Goal: Feedback & Contribution: Submit feedback/report problem

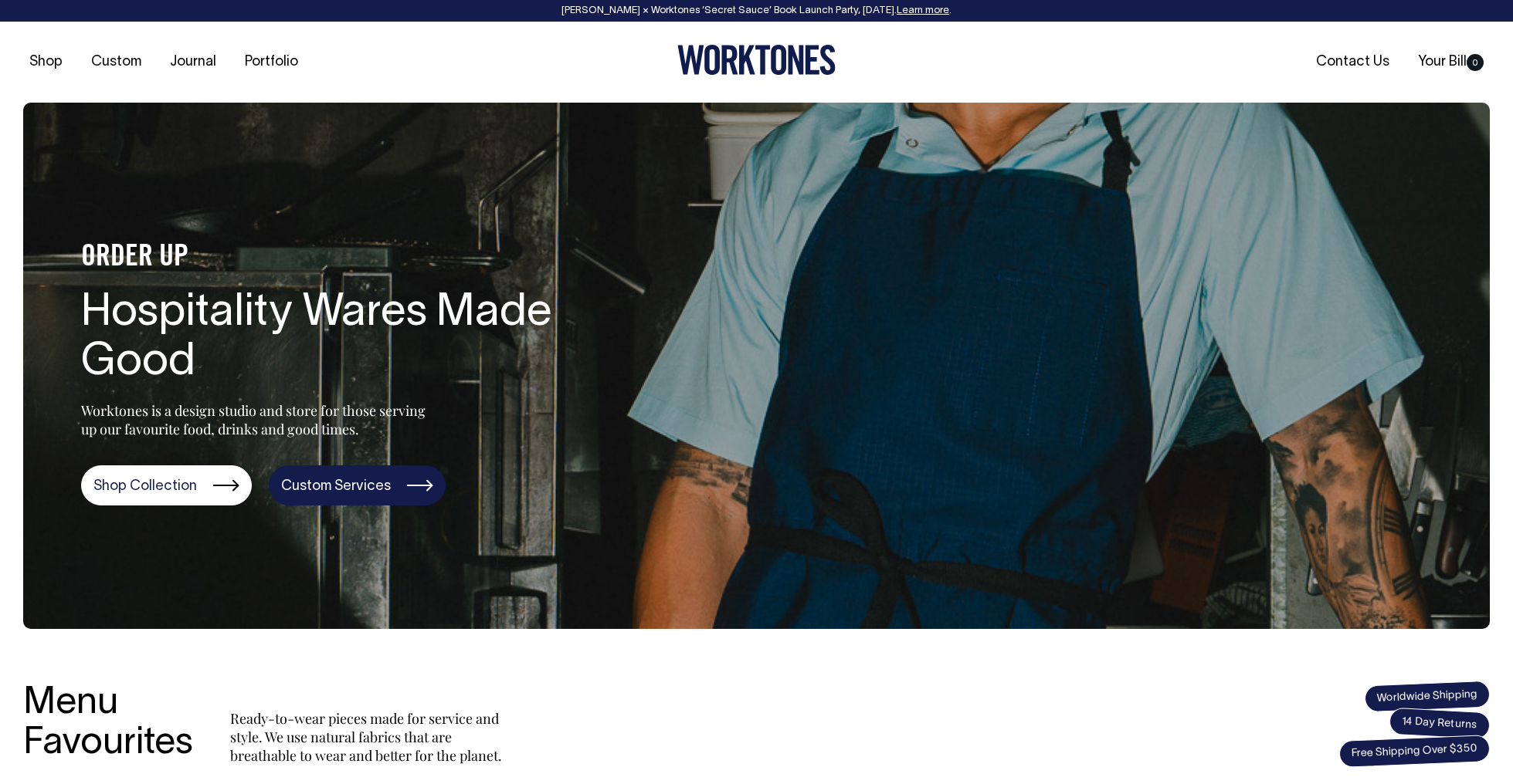
click at [347, 484] on link "Custom Services" at bounding box center [358, 485] width 177 height 40
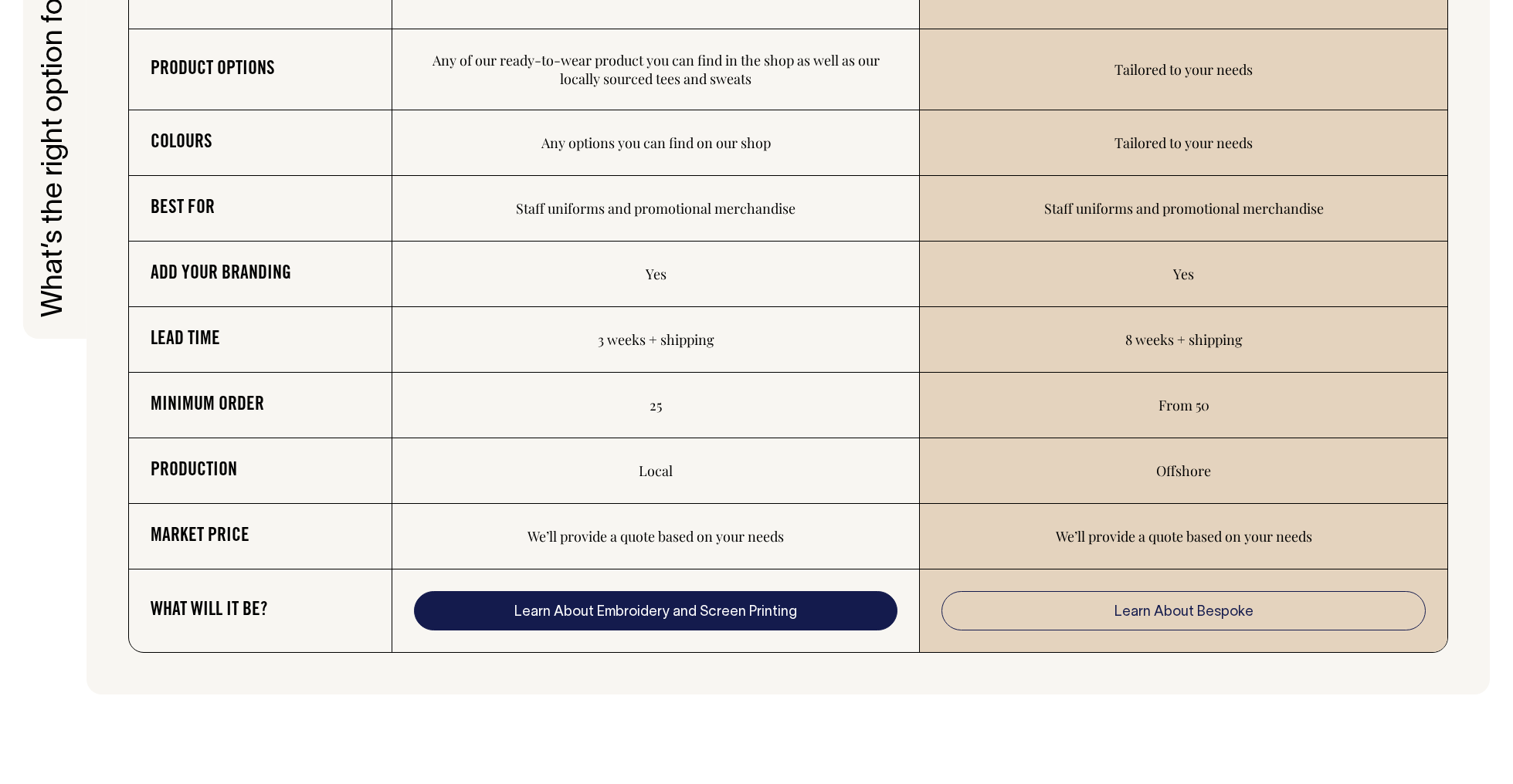
scroll to position [2680, 0]
click at [657, 621] on link "Learn About Embroidery and Screen Printing" at bounding box center [656, 611] width 484 height 40
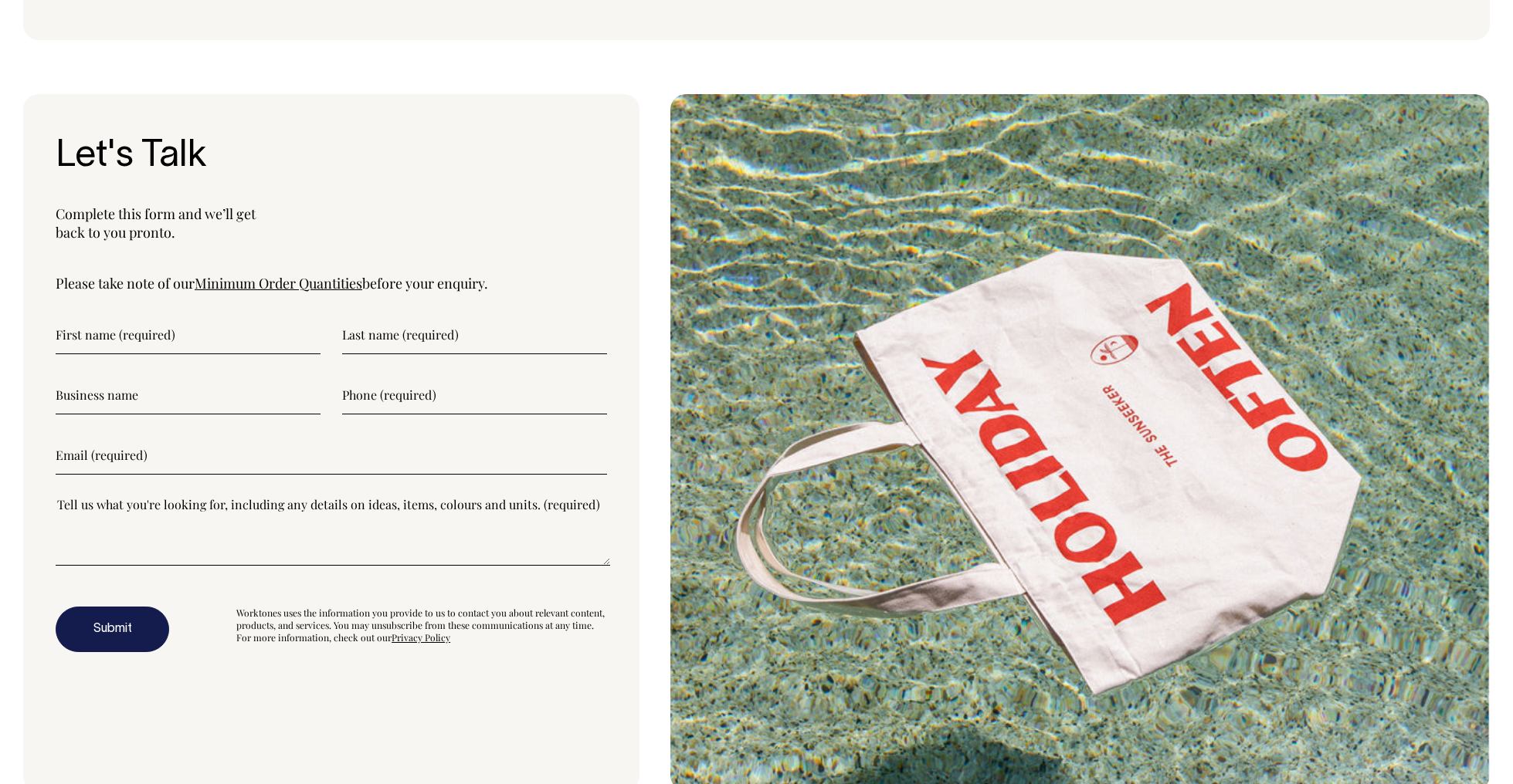
scroll to position [4153, 0]
click at [318, 286] on link "Minimum Order Quantities" at bounding box center [278, 283] width 168 height 19
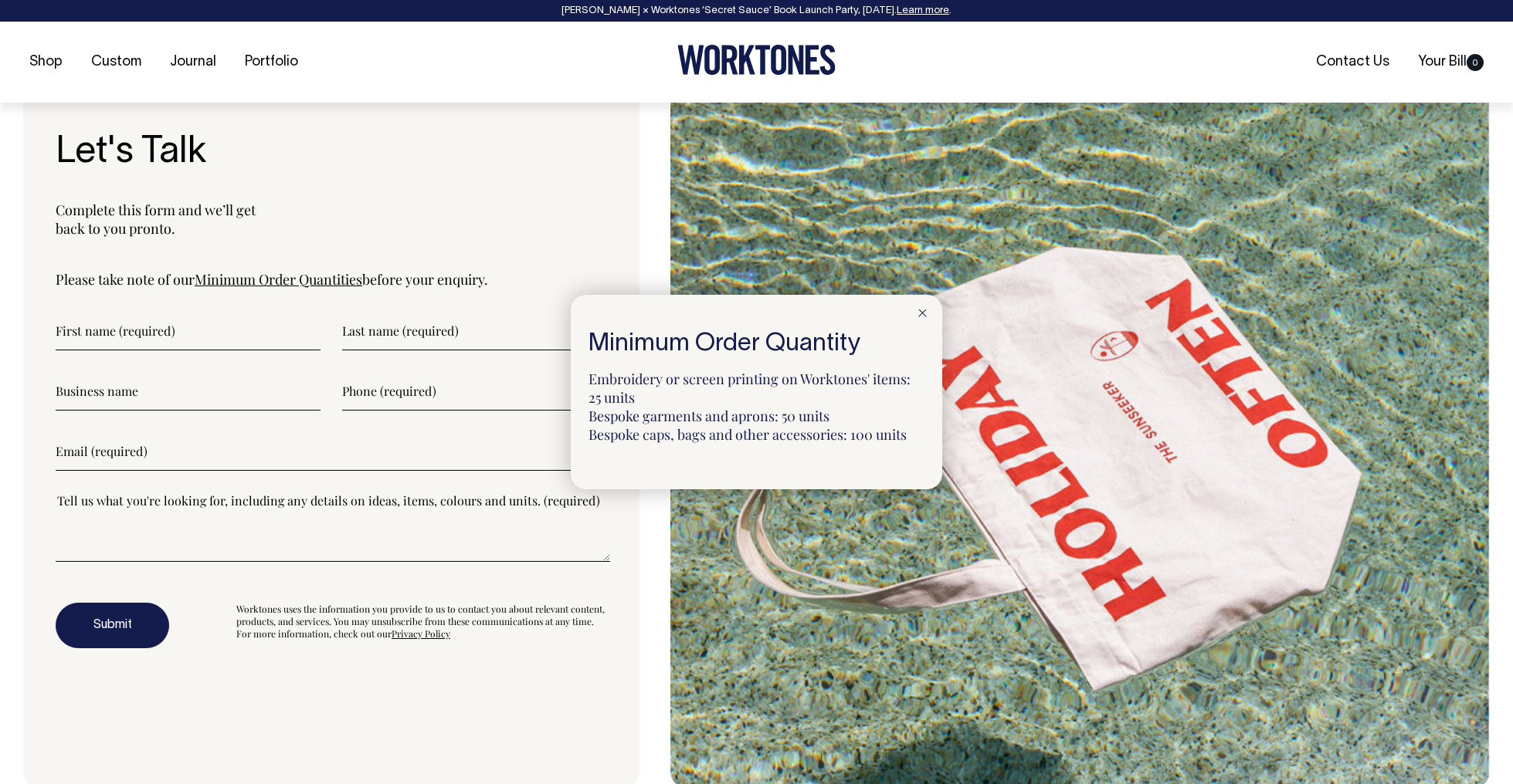
scroll to position [4157, 0]
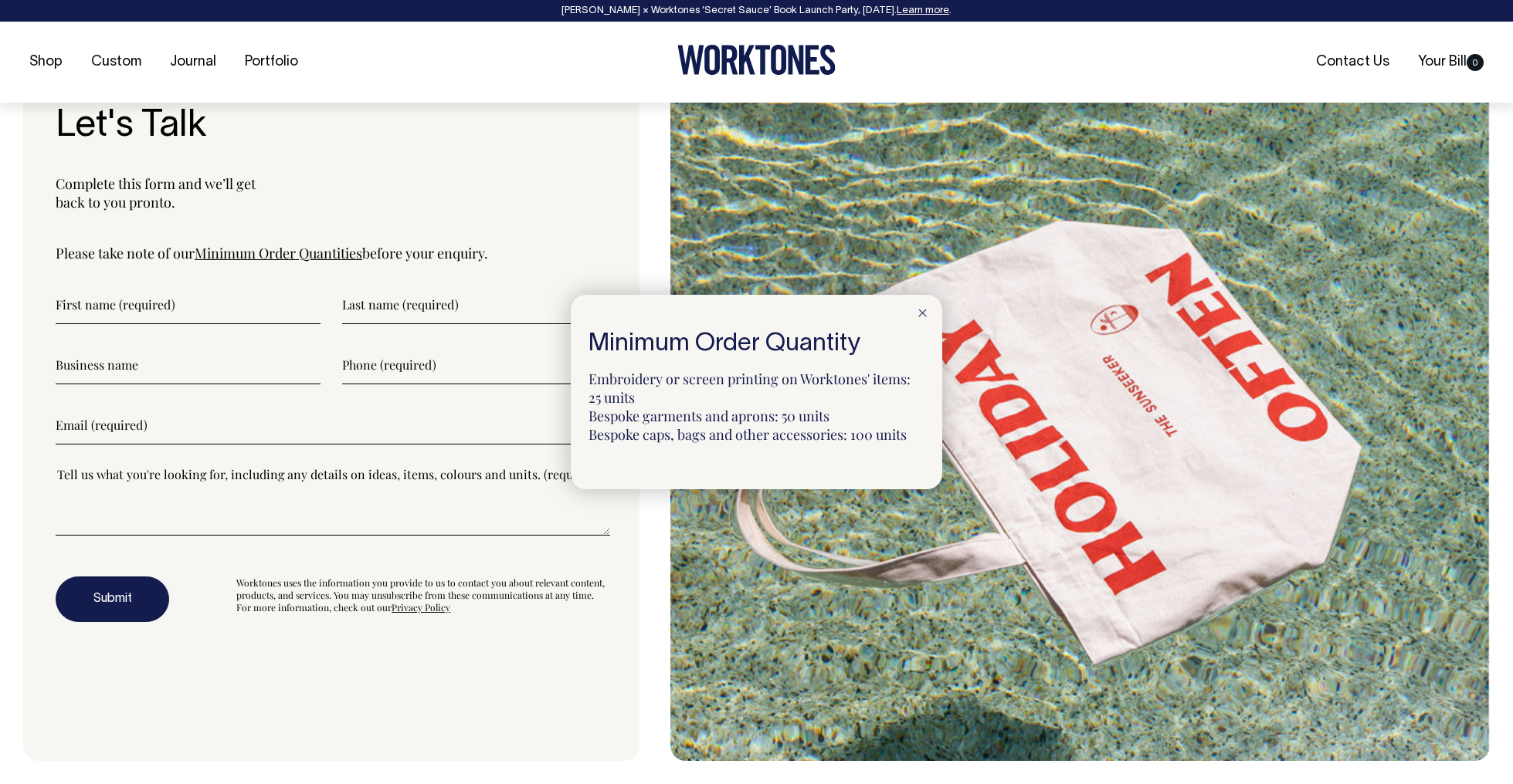
click at [499, 199] on div at bounding box center [756, 392] width 1513 height 784
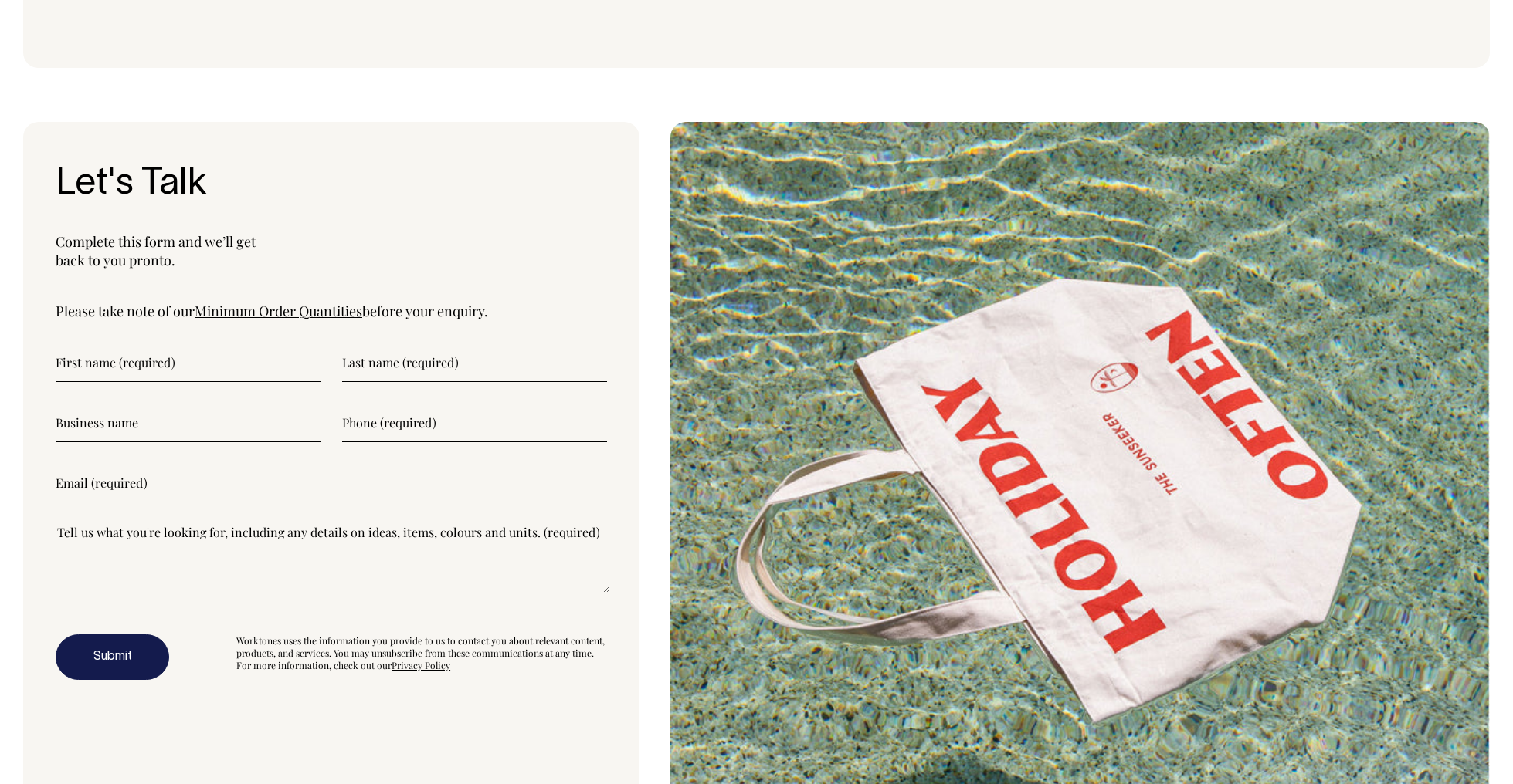
click at [122, 353] on input"] "text" at bounding box center [187, 363] width 265 height 38
type input"] "Adele"
type input"] "Cutbush"
type input"] "0432083600"
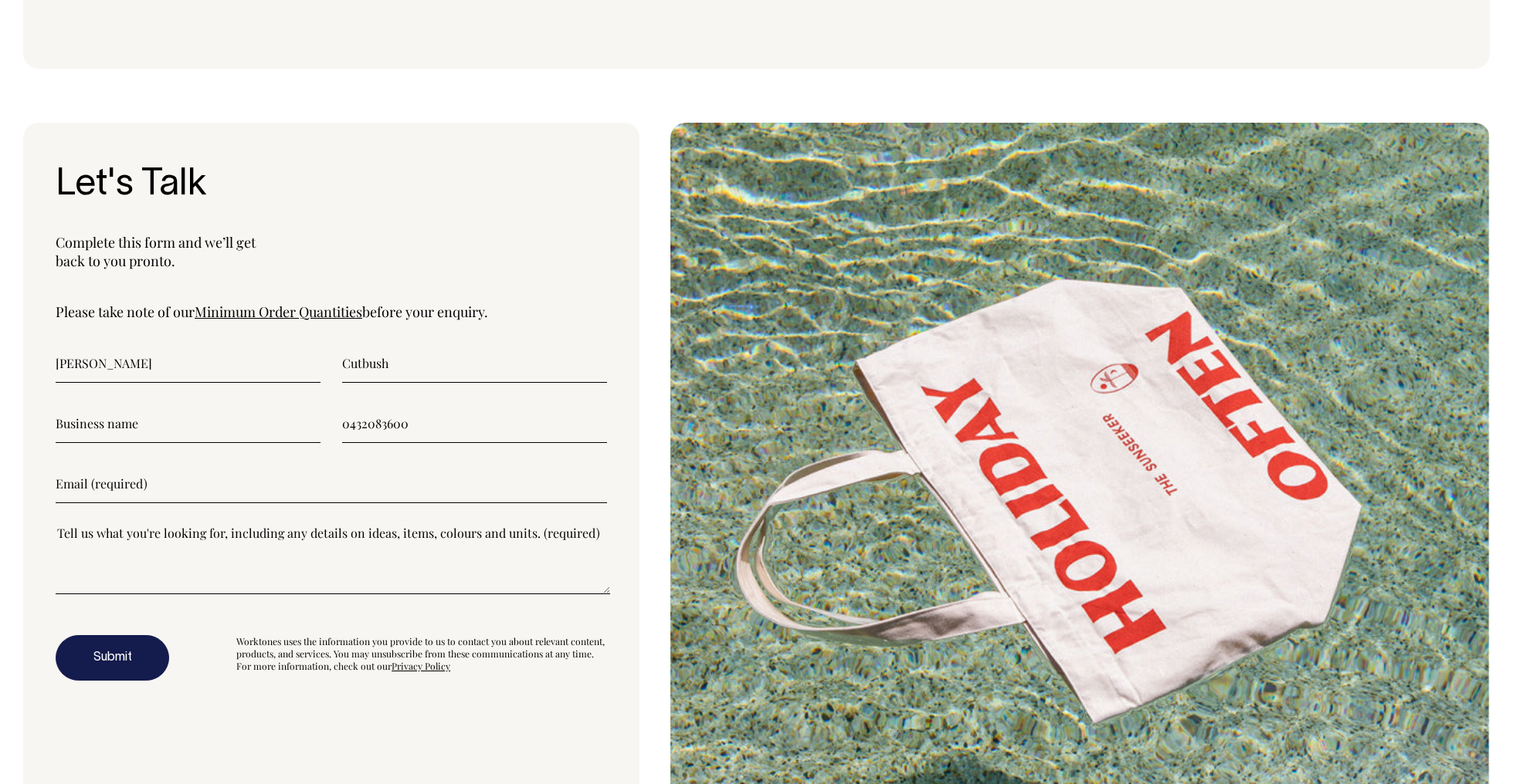
type input"] "akcutbush@gmail.com"
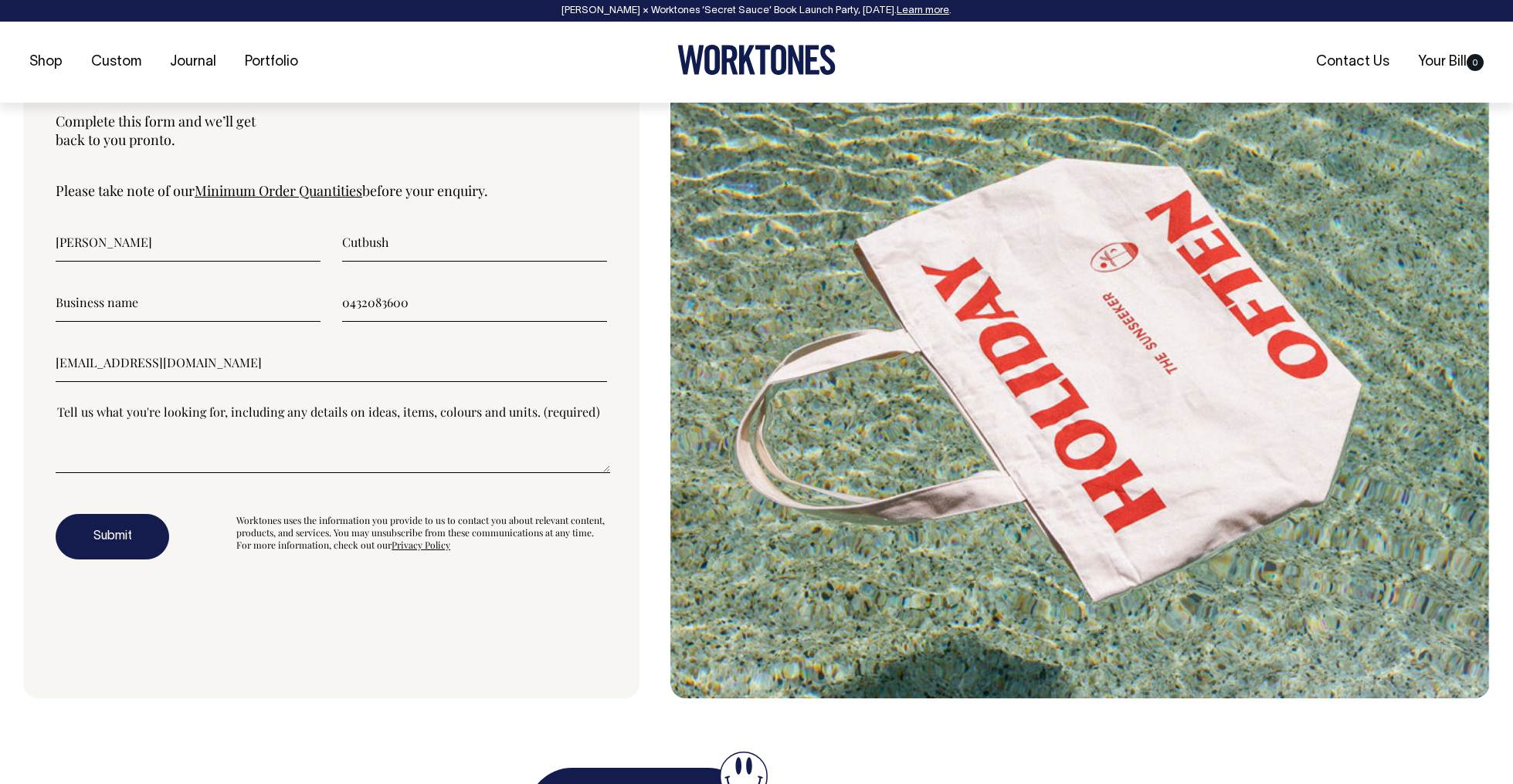
scroll to position [4247, 0]
type input"] "Adele"
click at [153, 465] on textarea"] at bounding box center [332, 438] width 554 height 70
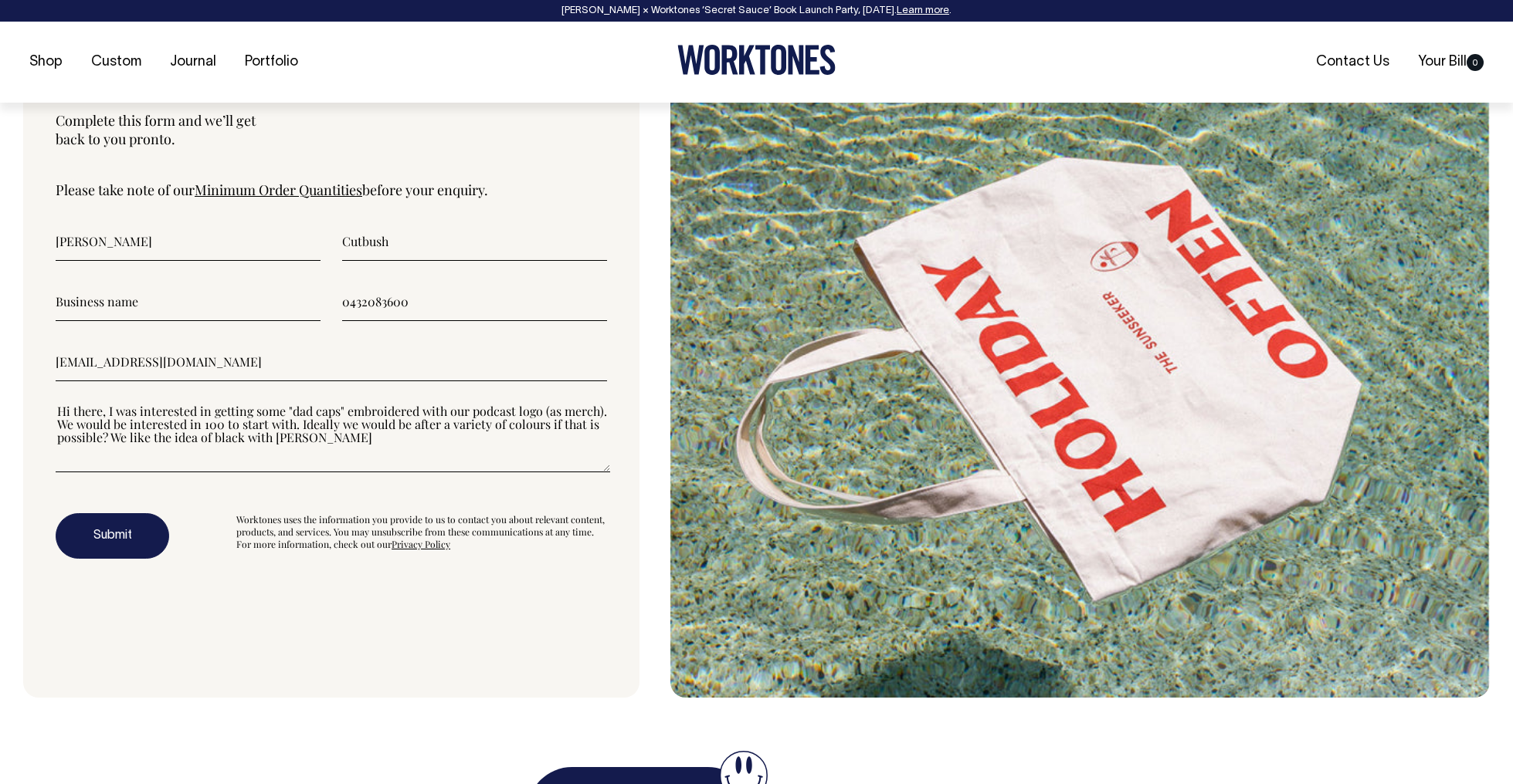
click at [242, 444] on textarea"] "Hi there, I was interested in getting some "dad caps" embroidered with our podc…" at bounding box center [332, 438] width 554 height 70
click at [323, 441] on textarea"] "Hi there, I was interested in getting some "dad caps" embroidered with our podc…" at bounding box center [332, 438] width 554 height 70
click at [468, 436] on textarea"] "Hi there, I was interested in getting some "dad caps" embroidered with our podc…" at bounding box center [332, 438] width 554 height 70
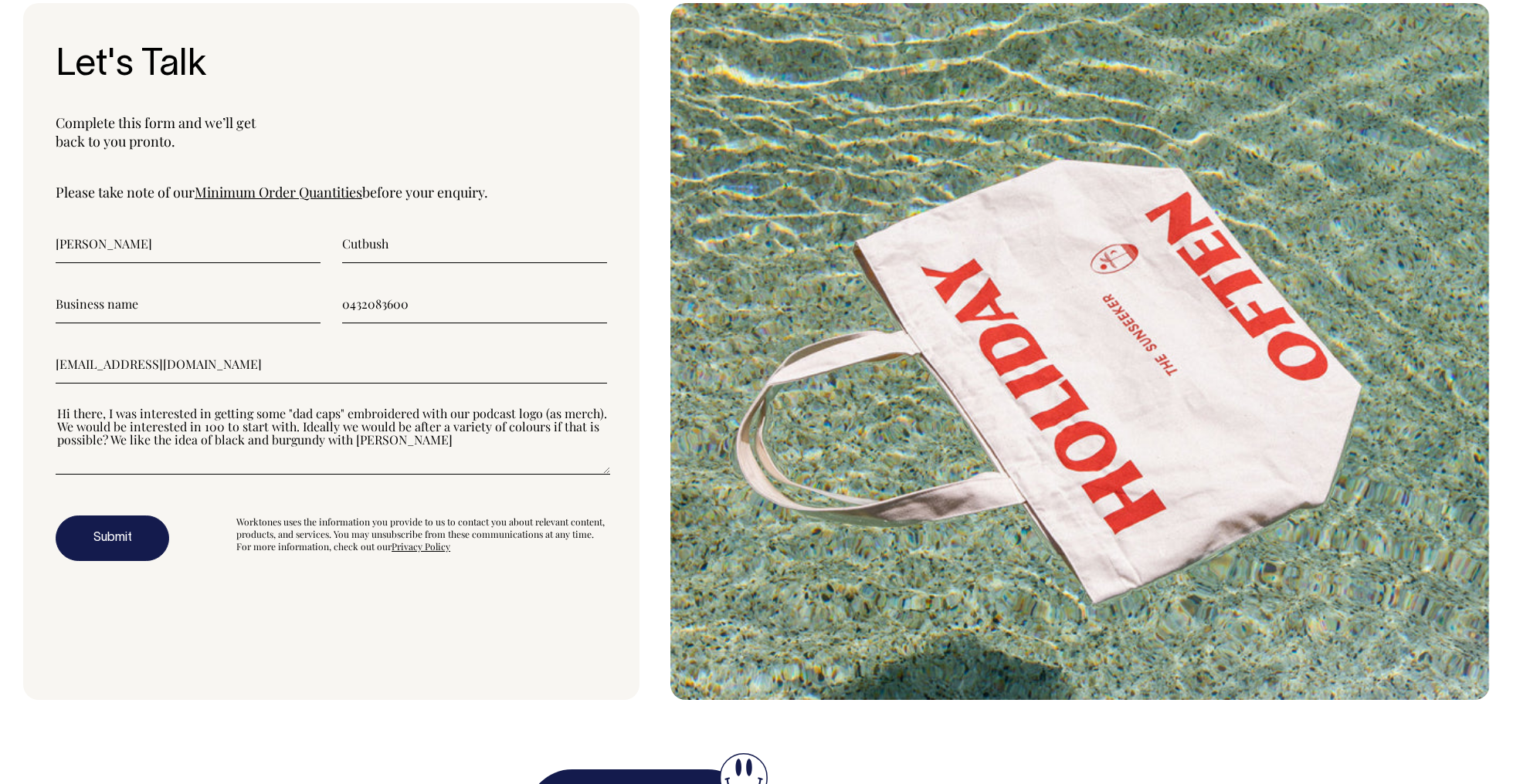
scroll to position [4244, 0]
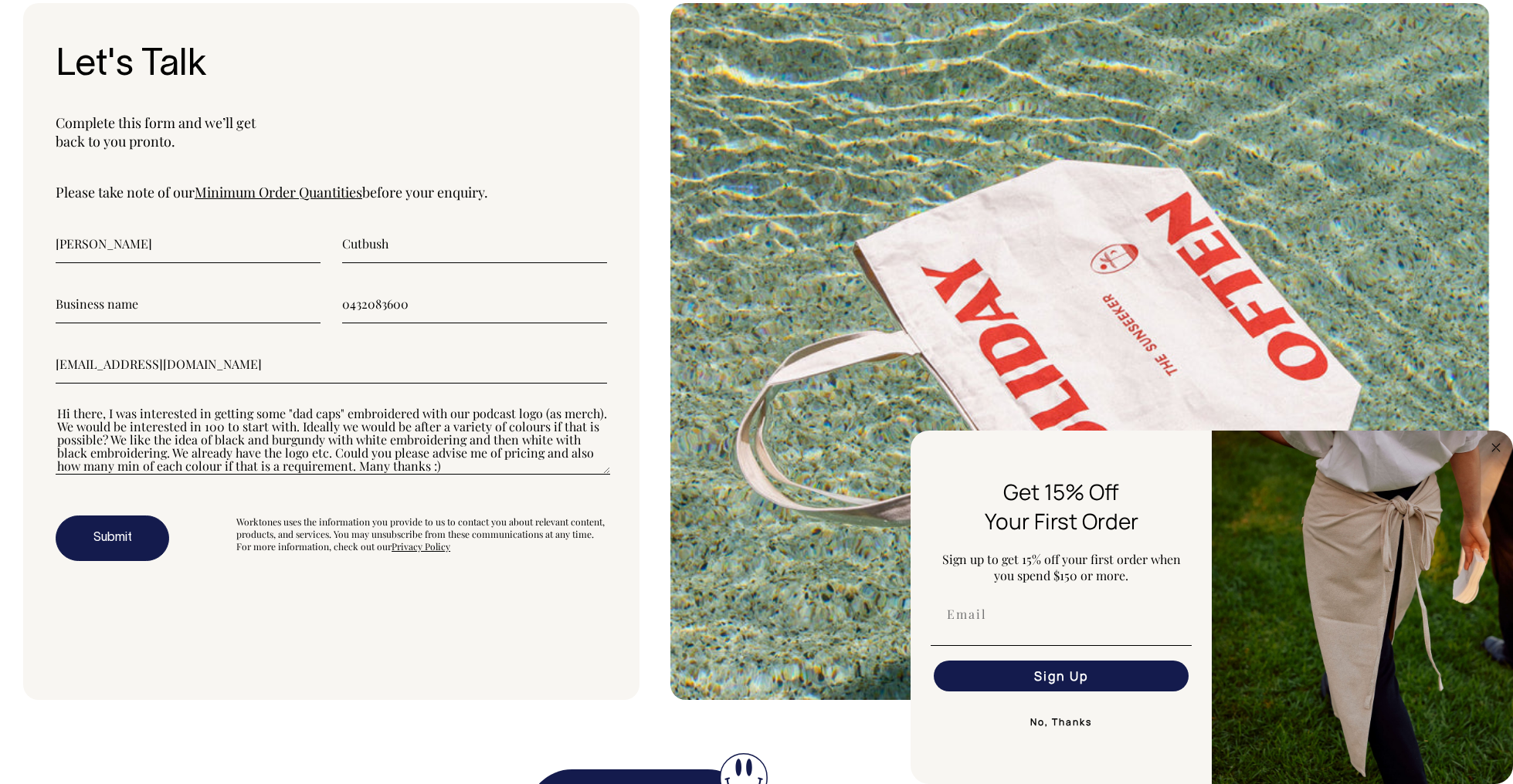
type textarea"] "Hi there, I was interested in getting some "dad caps" embroidered with our podc…"
click at [66, 538] on button "Submit" at bounding box center [112, 539] width 113 height 46
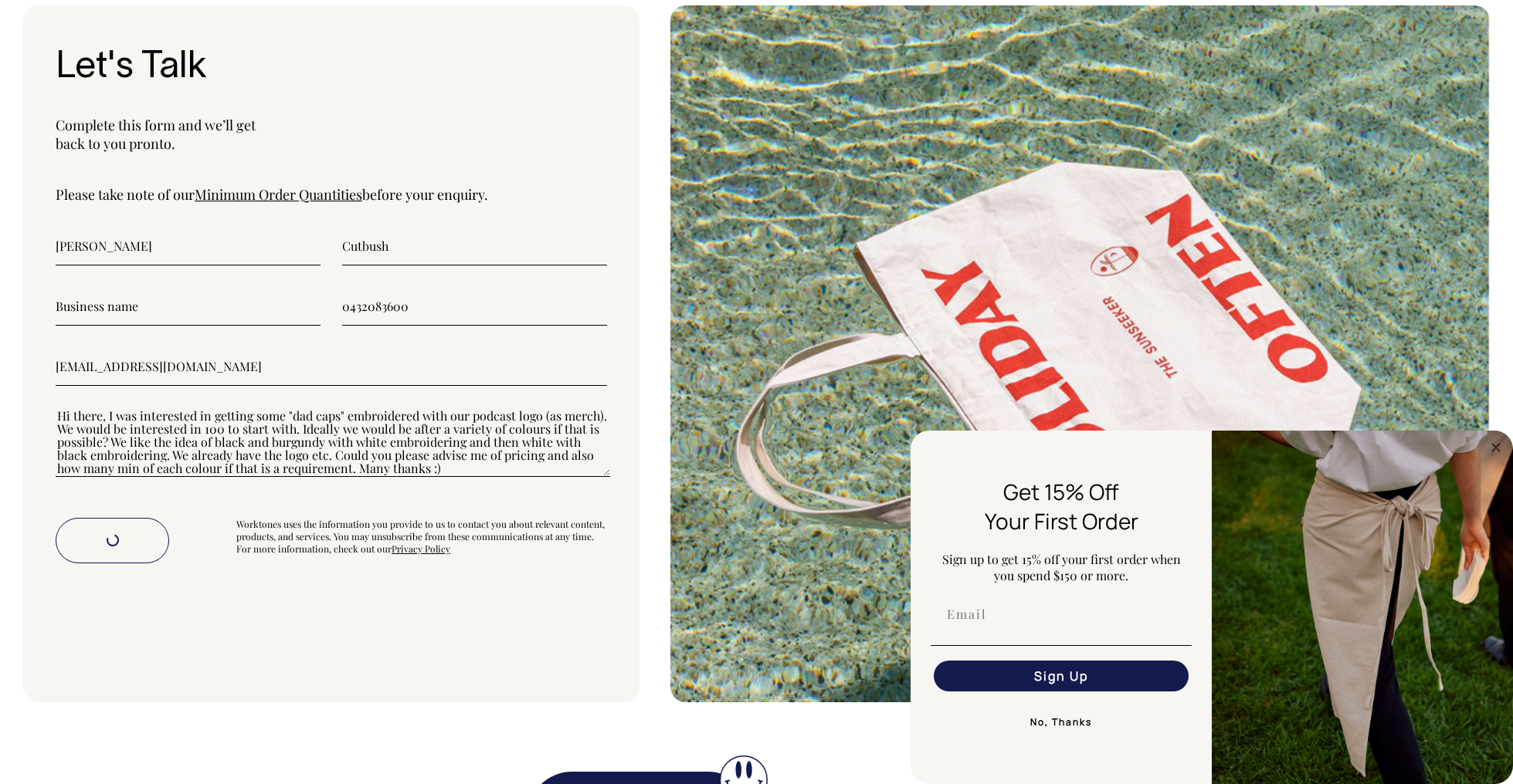
scroll to position [4242, 0]
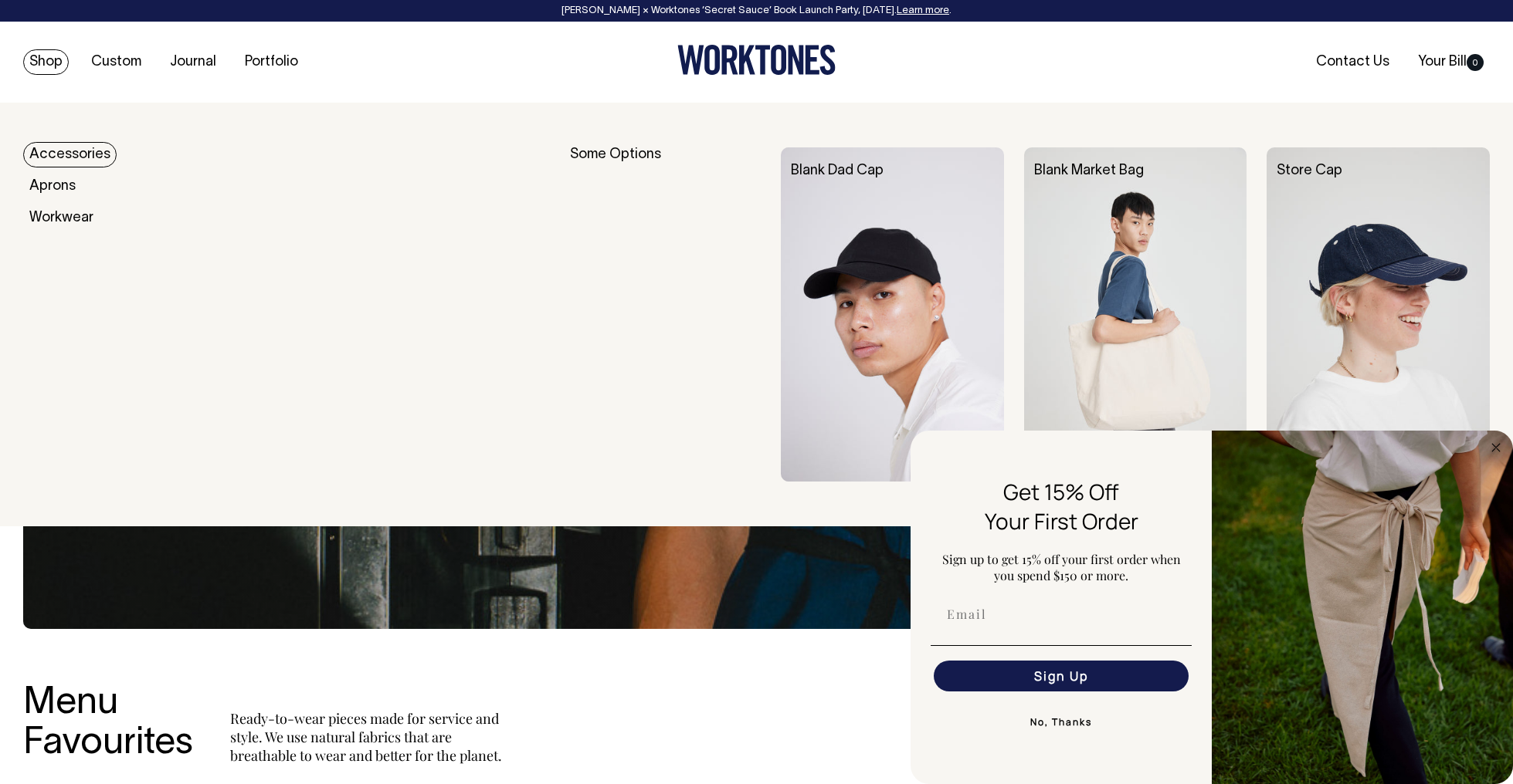
click at [866, 247] on img at bounding box center [892, 314] width 223 height 335
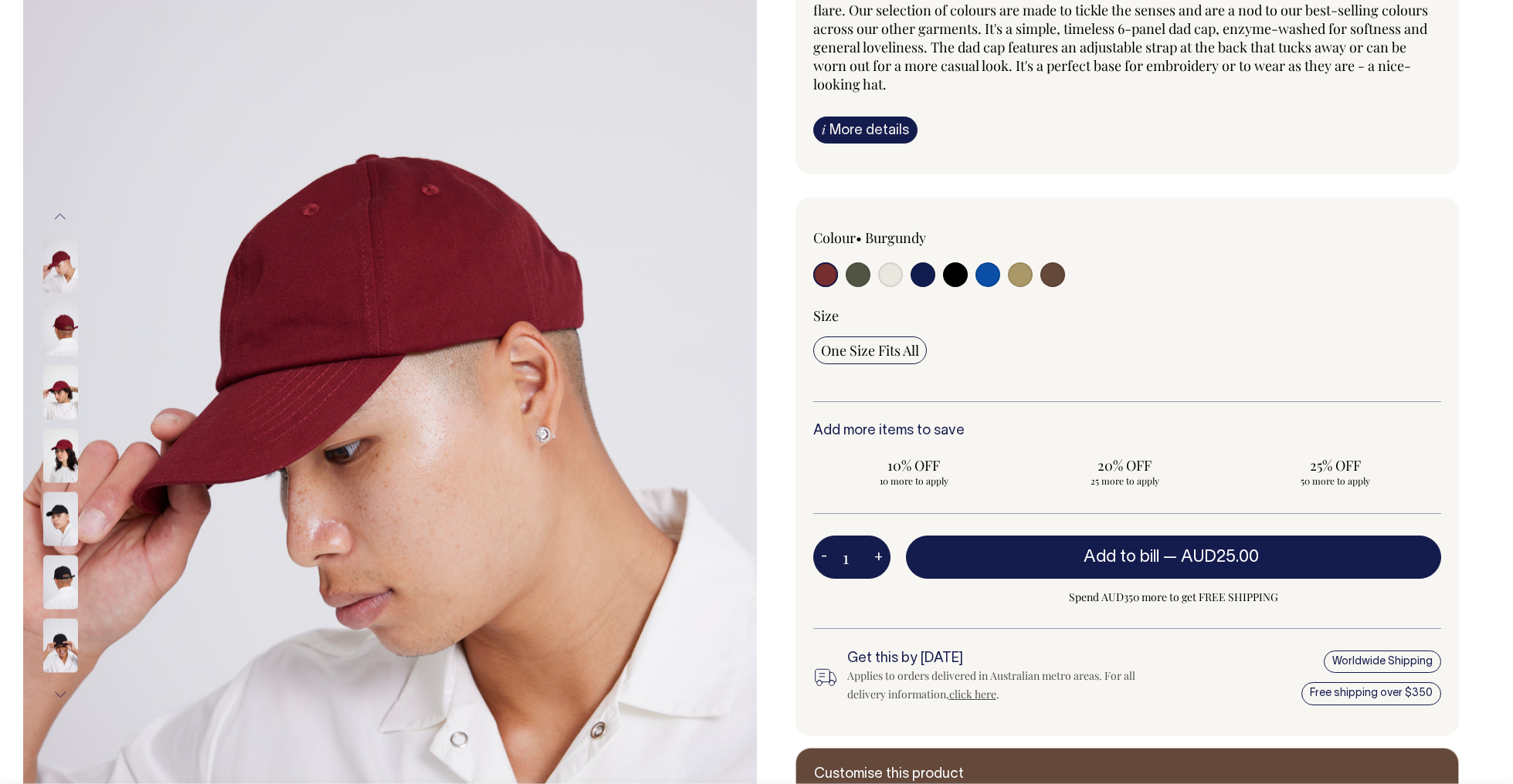
scroll to position [197, 0]
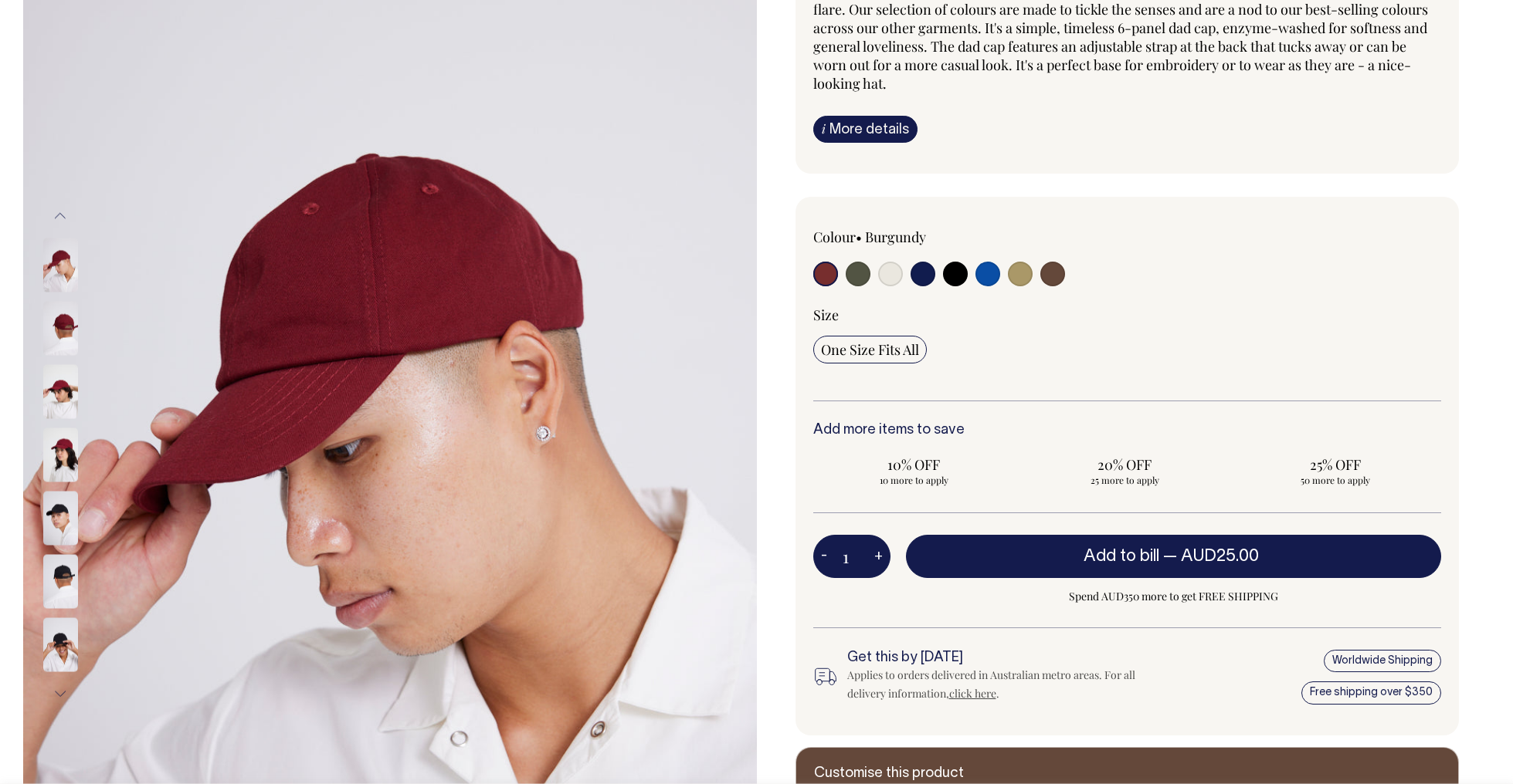
click at [856, 278] on input "radio" at bounding box center [857, 273] width 25 height 25
radio input "true"
select select "Olive"
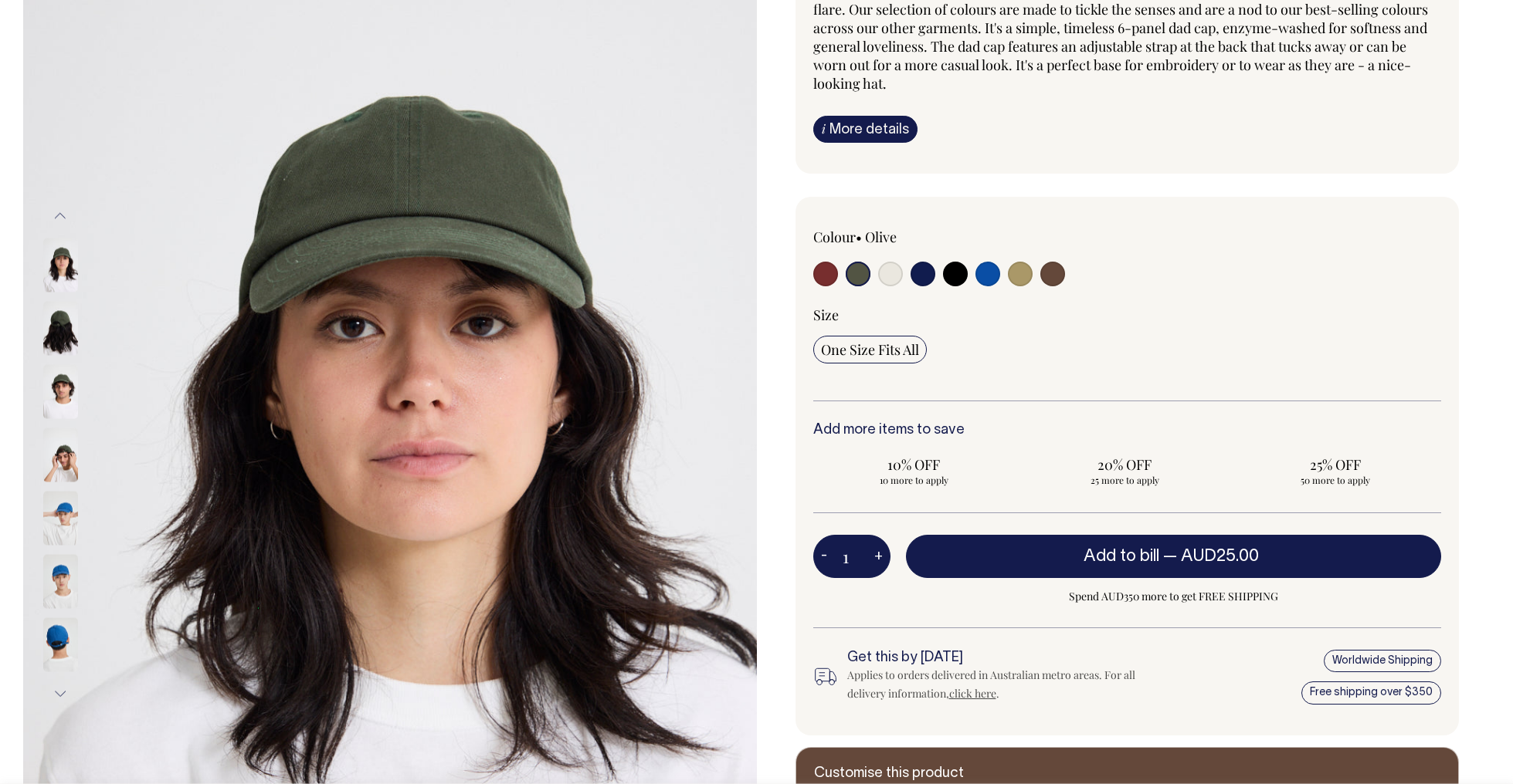
click at [889, 277] on input "radio" at bounding box center [890, 273] width 25 height 25
radio input "true"
select select "Natural"
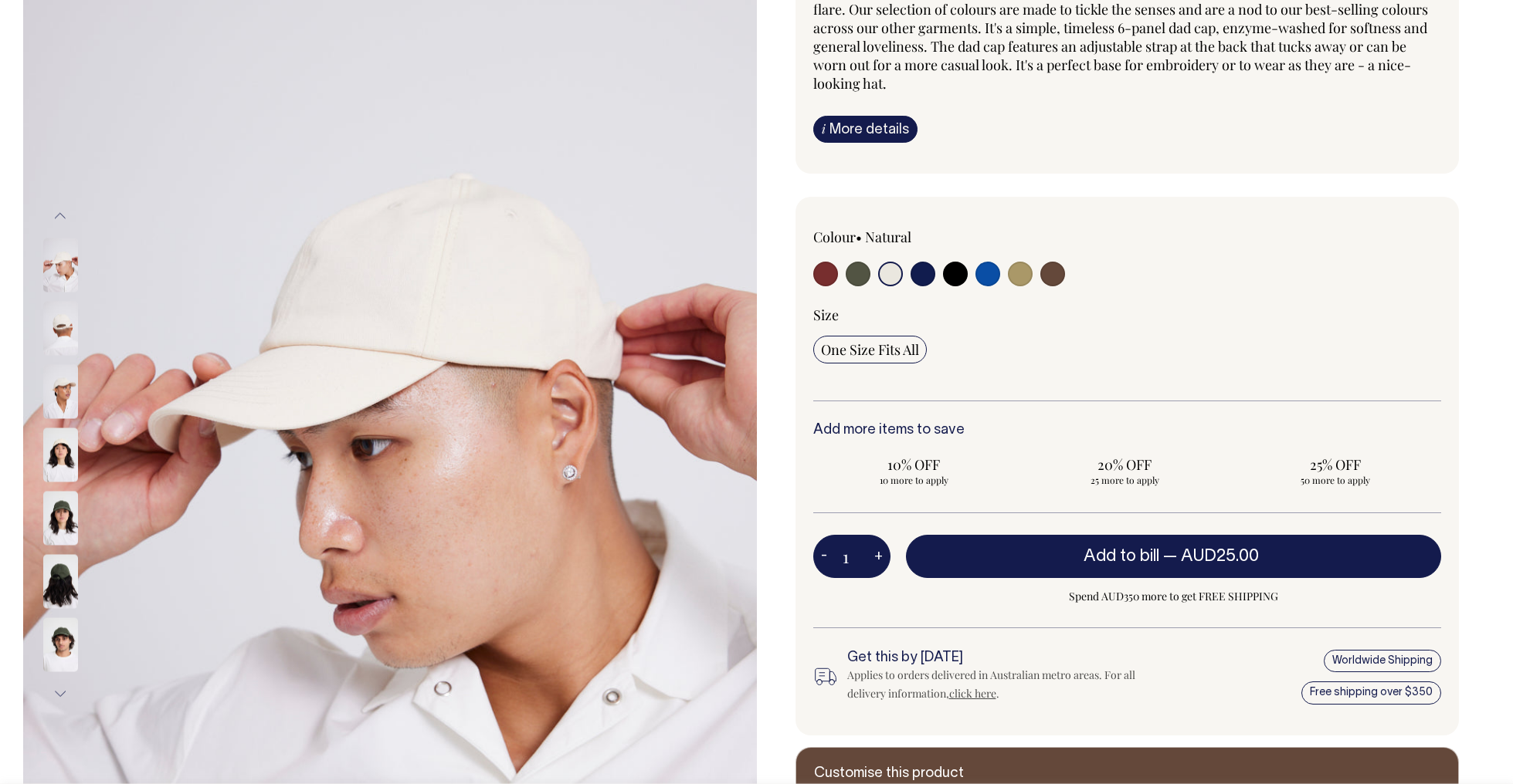
click at [922, 277] on input "radio" at bounding box center [922, 273] width 25 height 25
radio input "true"
select select "Dark Navy"
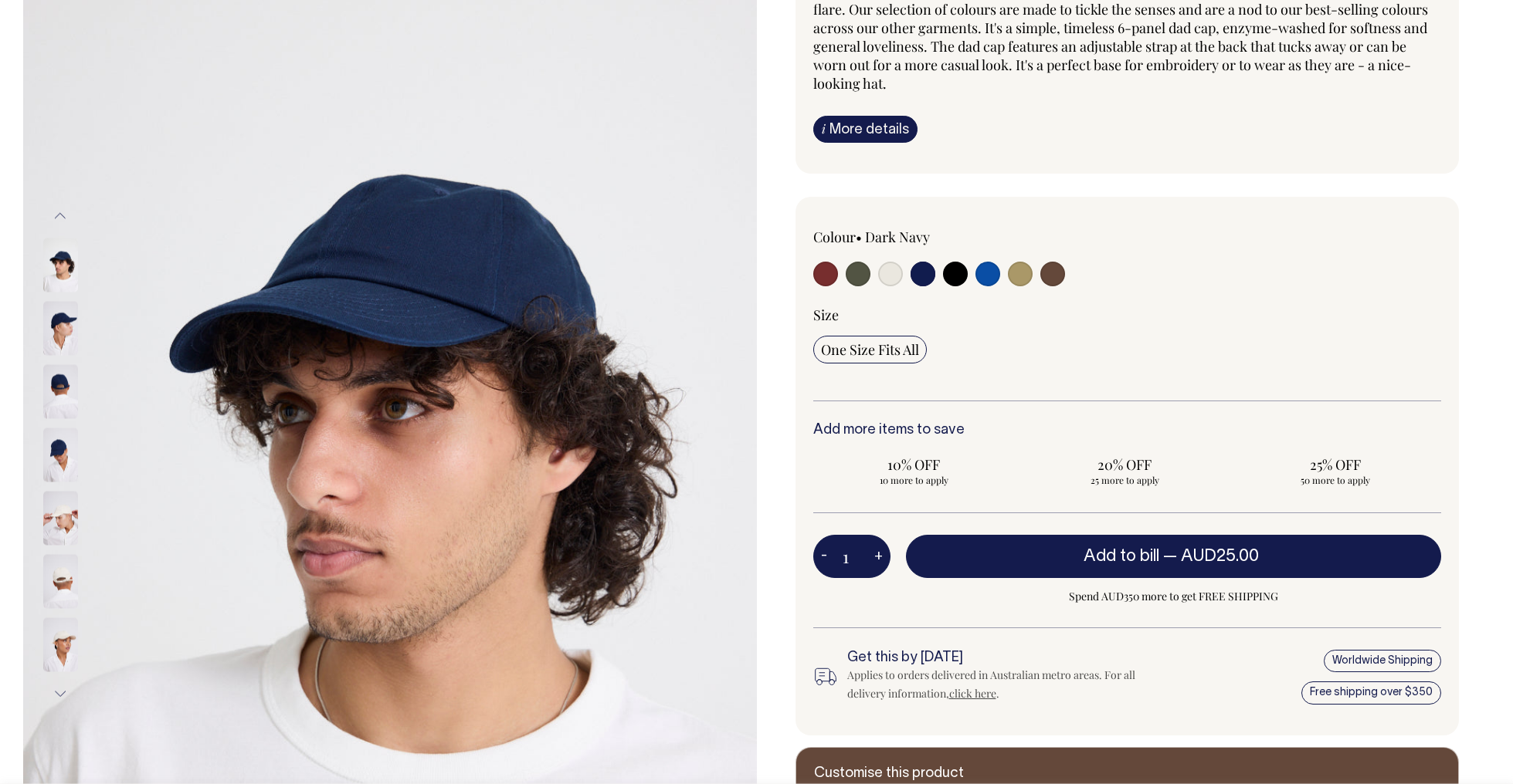
click at [956, 278] on input "radio" at bounding box center [954, 273] width 25 height 25
radio input "true"
select select "Black"
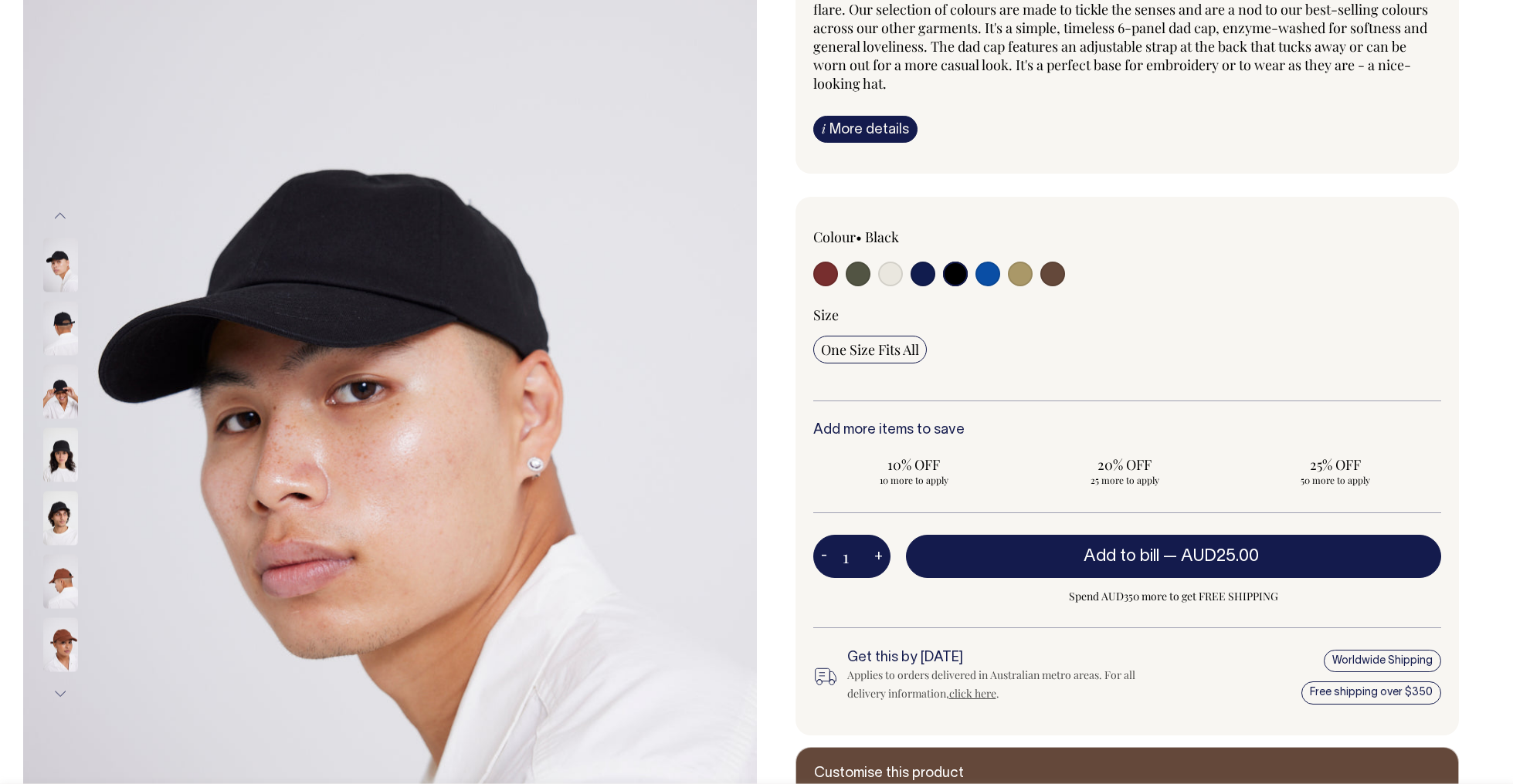
click at [822, 276] on input "radio" at bounding box center [825, 273] width 25 height 25
radio input "true"
select select "Burgundy"
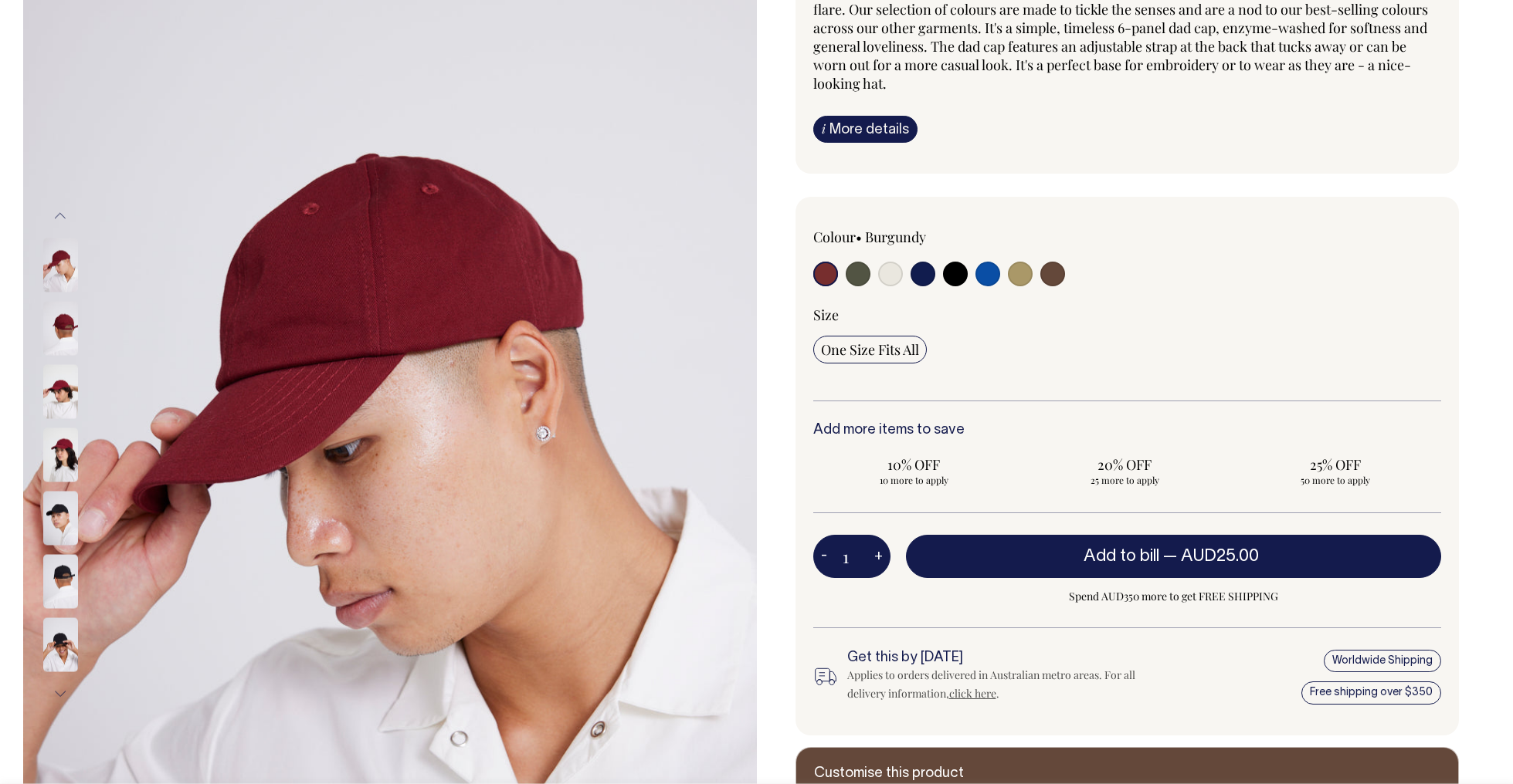
click at [961, 273] on input "radio" at bounding box center [954, 273] width 25 height 25
radio input "true"
select select "Black"
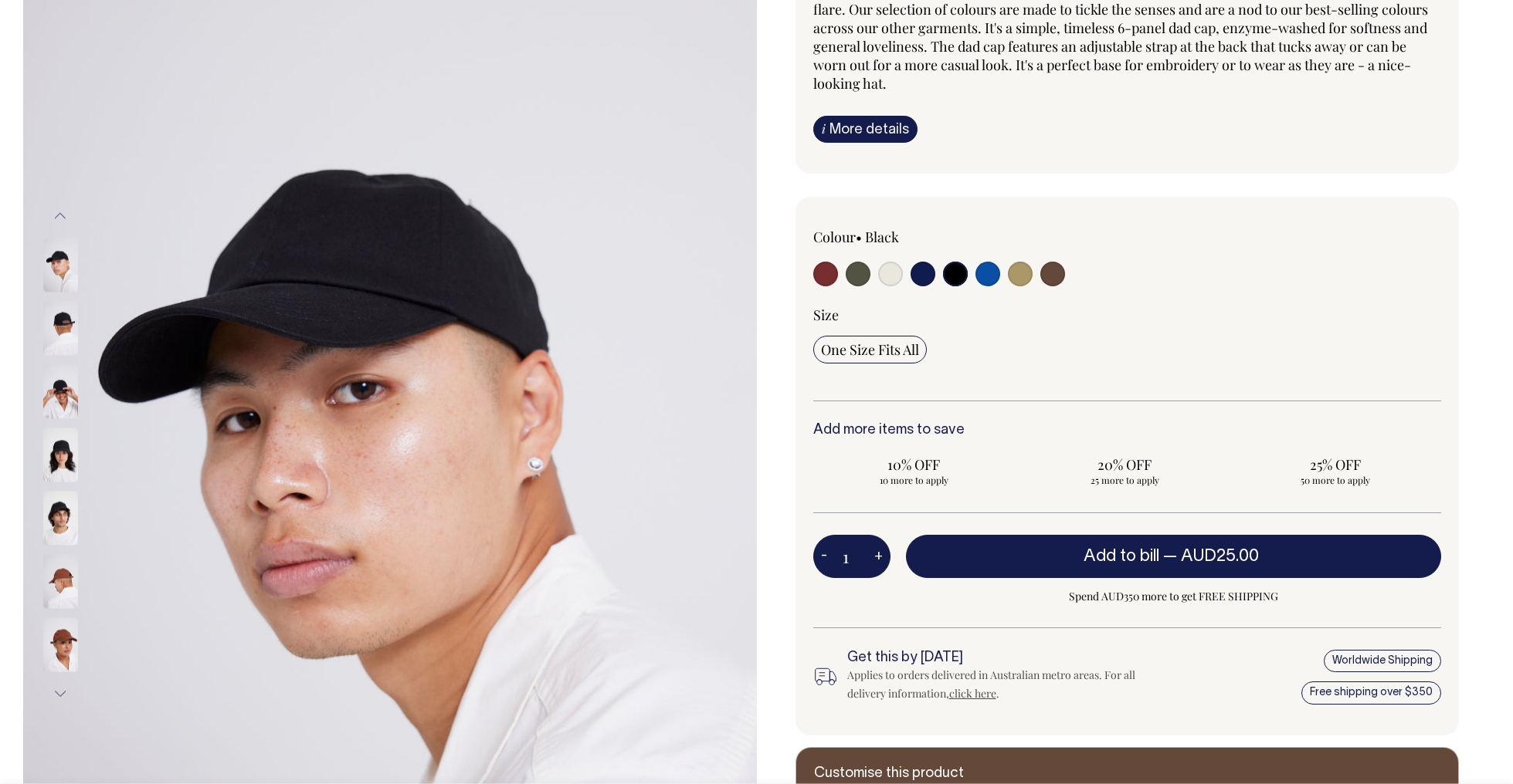
click at [993, 276] on input "radio" at bounding box center [987, 273] width 25 height 25
radio input "true"
select select "Worker Blue"
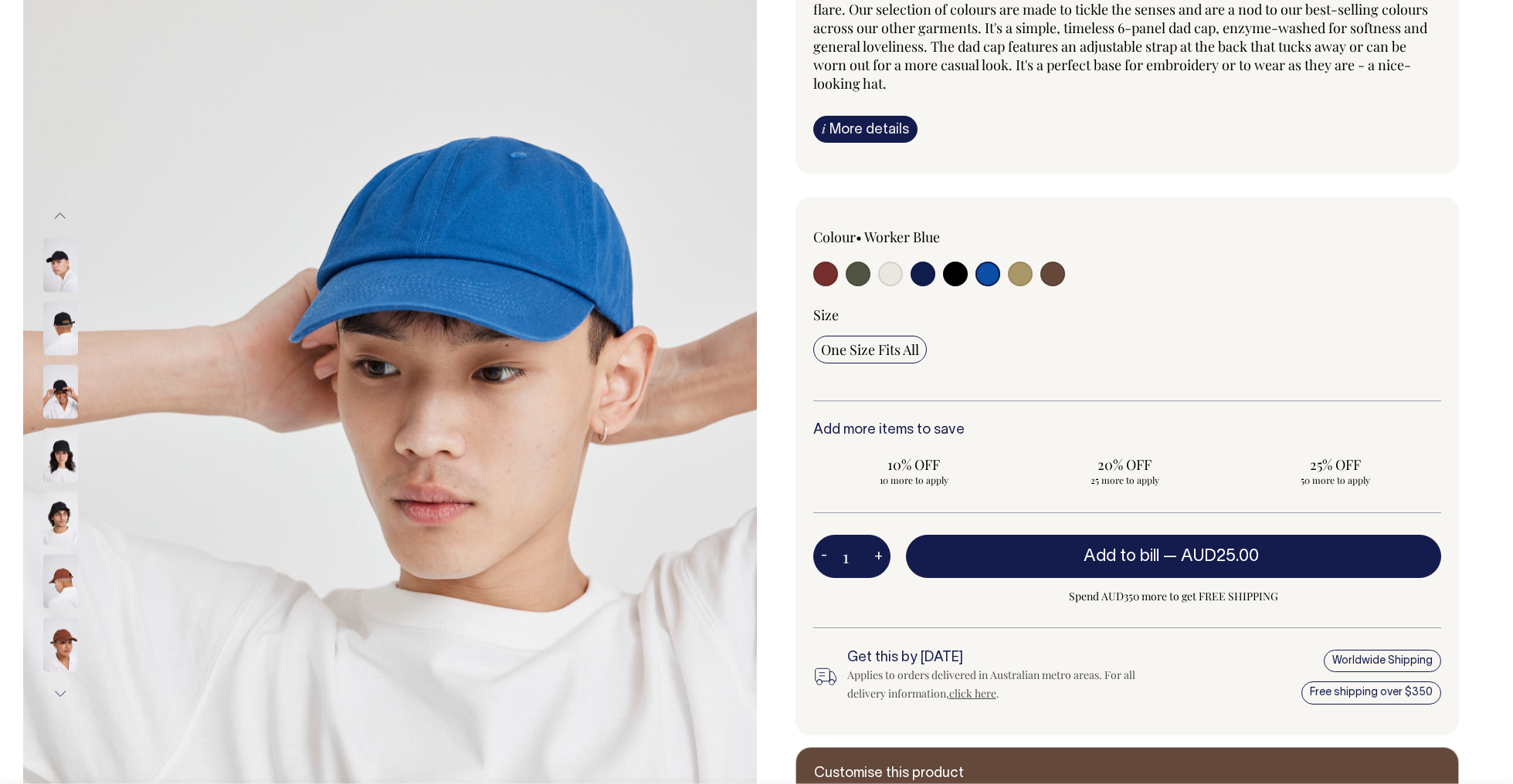
click at [1017, 276] on input "radio" at bounding box center [1019, 273] width 25 height 25
radio input "true"
select select "Washed Khaki"
click at [1059, 276] on input "radio" at bounding box center [1052, 273] width 25 height 25
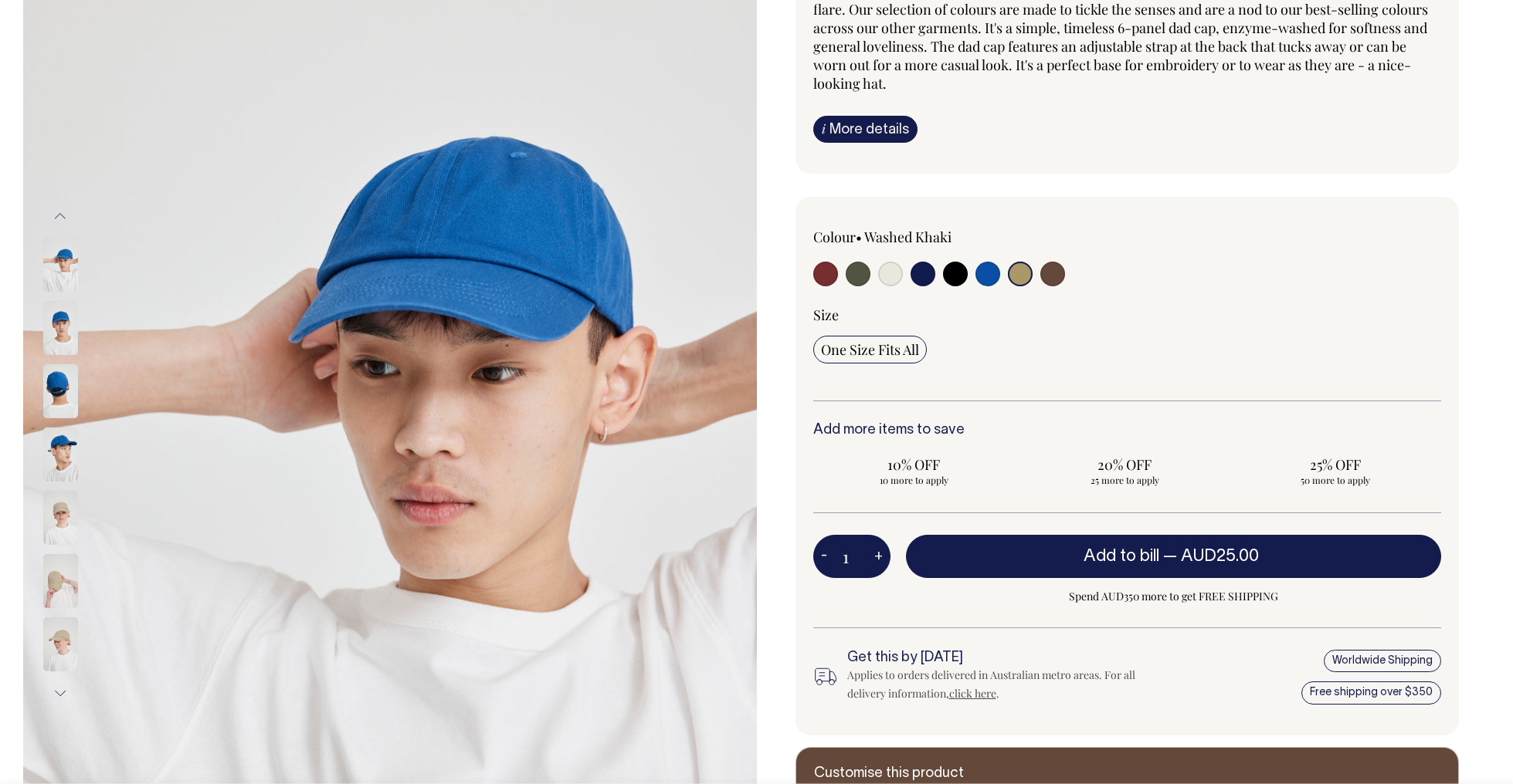
radio input "true"
select select "Espresso"
click at [1059, 276] on input "radio" at bounding box center [1052, 273] width 25 height 25
click at [837, 278] on label at bounding box center [825, 276] width 25 height 29
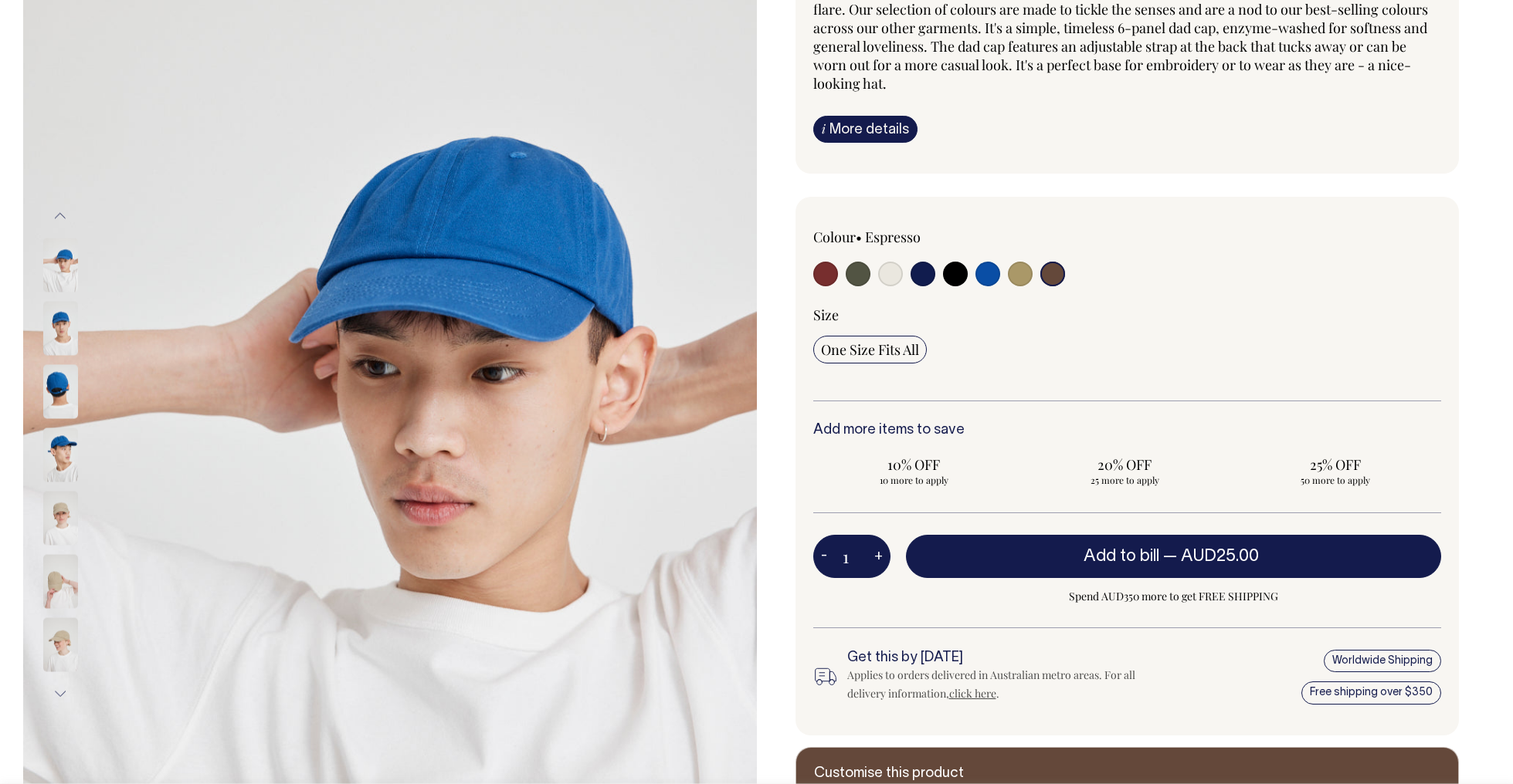
click at [837, 278] on input "radio" at bounding box center [825, 273] width 25 height 25
radio input "true"
select select "Burgundy"
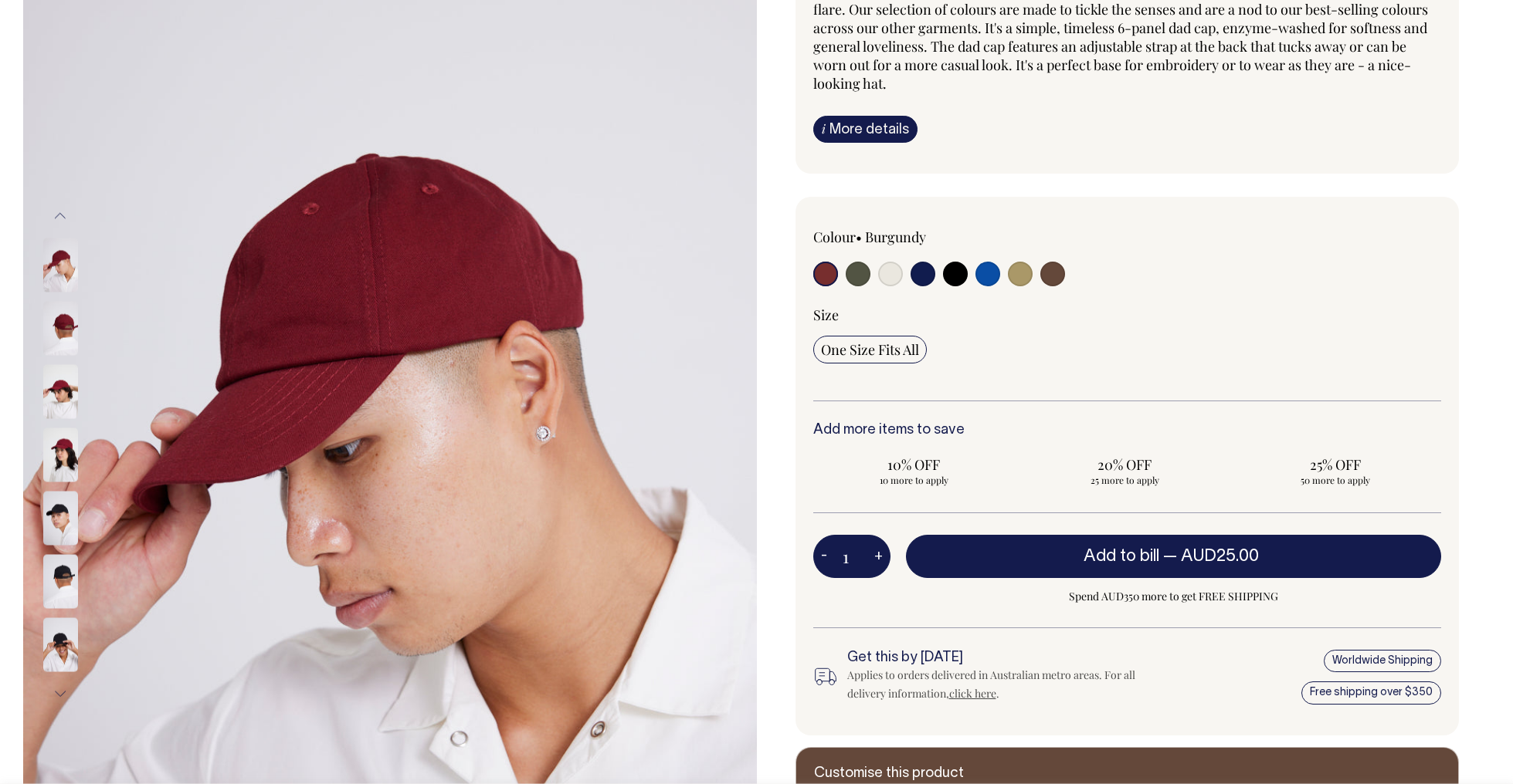
click at [824, 277] on input "radio" at bounding box center [825, 273] width 25 height 25
click at [863, 278] on input "radio" at bounding box center [857, 273] width 25 height 25
radio input "true"
select select "Olive"
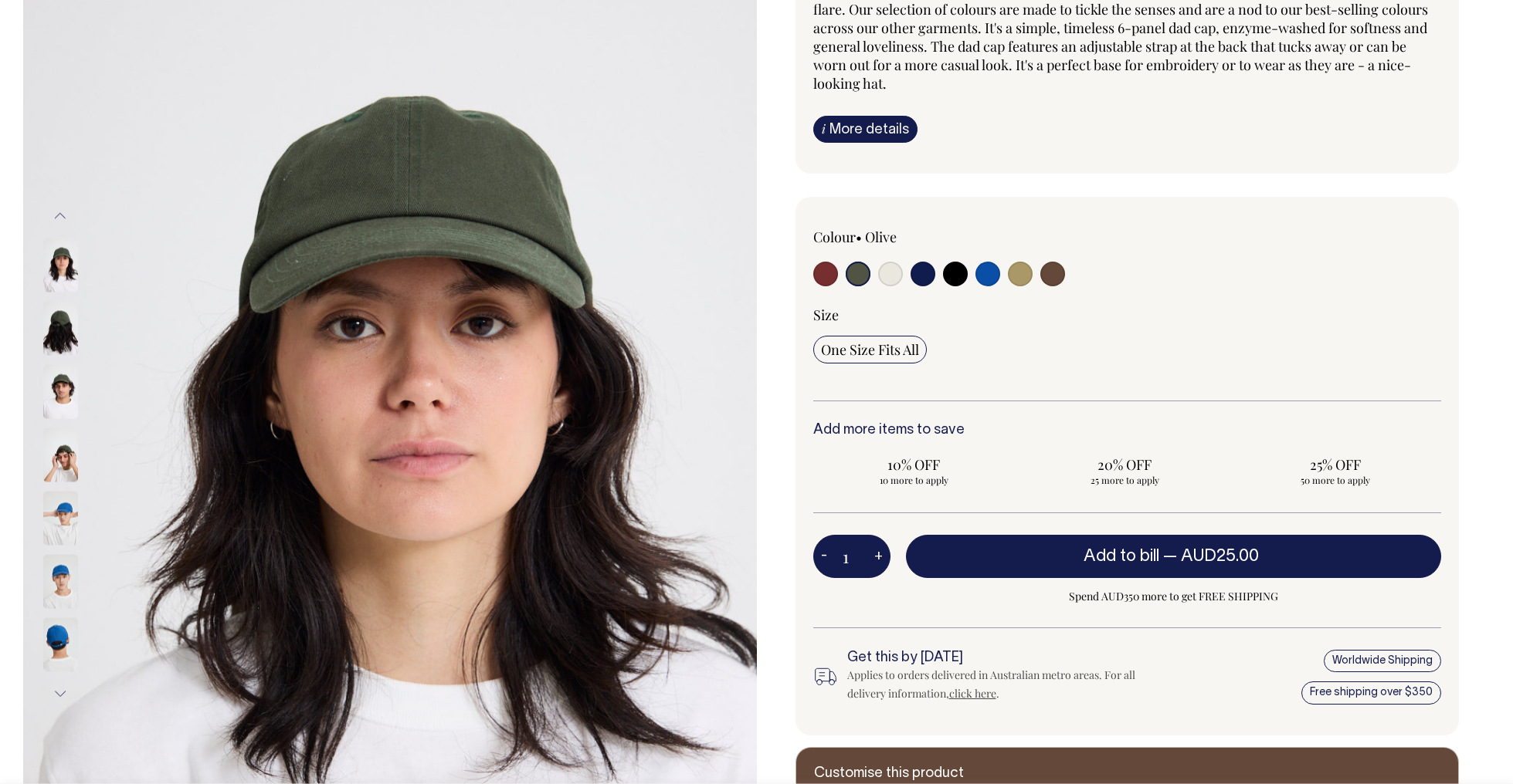
click at [888, 278] on input "radio" at bounding box center [890, 273] width 25 height 25
radio input "true"
select select "Natural"
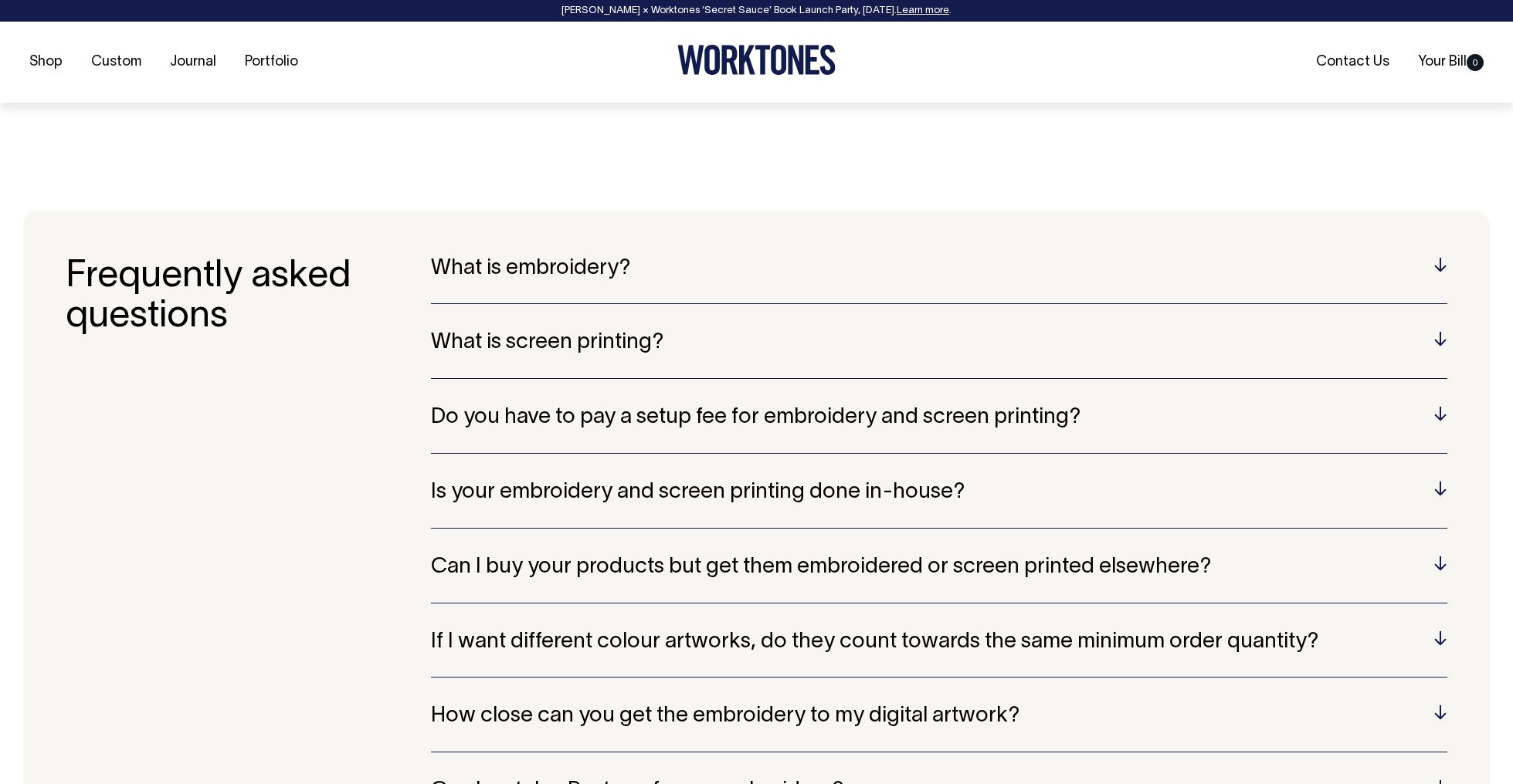
scroll to position [3219, 0]
